Goal: Check status

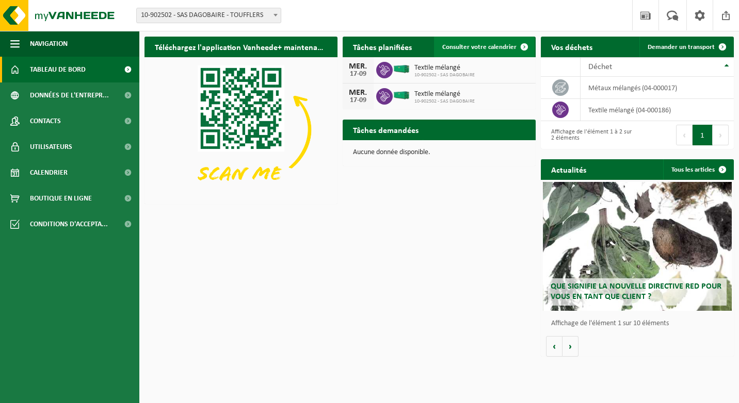
click at [483, 48] on span "Consulter votre calendrier" at bounding box center [479, 47] width 74 height 7
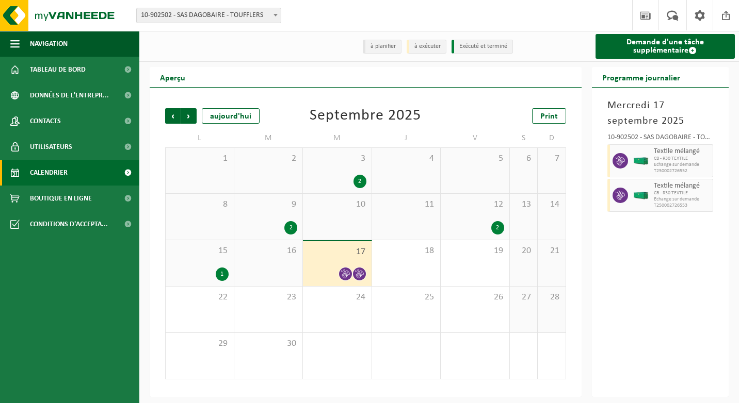
click at [211, 254] on span "15" at bounding box center [200, 251] width 58 height 11
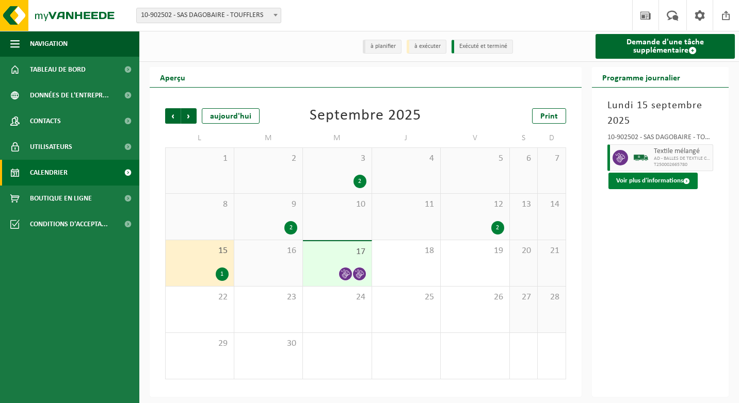
click at [638, 181] on button "Voir plus d'informations" at bounding box center [652, 181] width 89 height 17
